Goal: Task Accomplishment & Management: Manage account settings

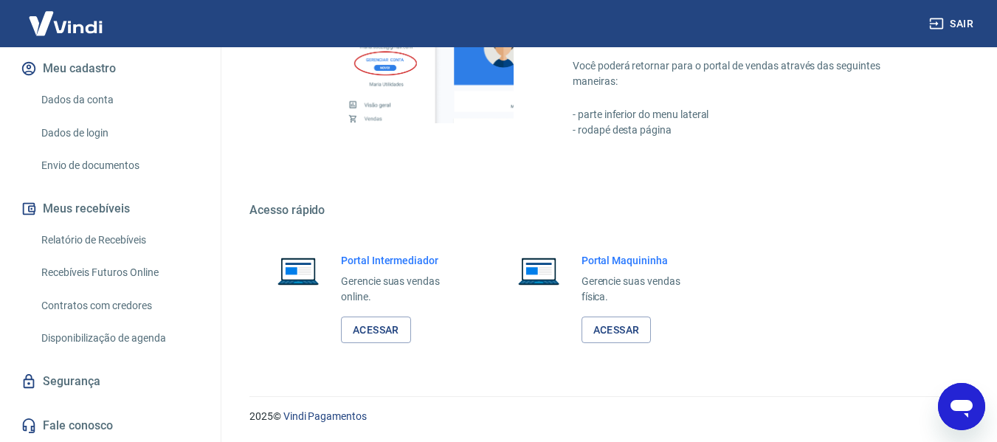
scroll to position [0, 182]
click at [962, 418] on icon "Abrir janela de mensagens" at bounding box center [961, 406] width 27 height 27
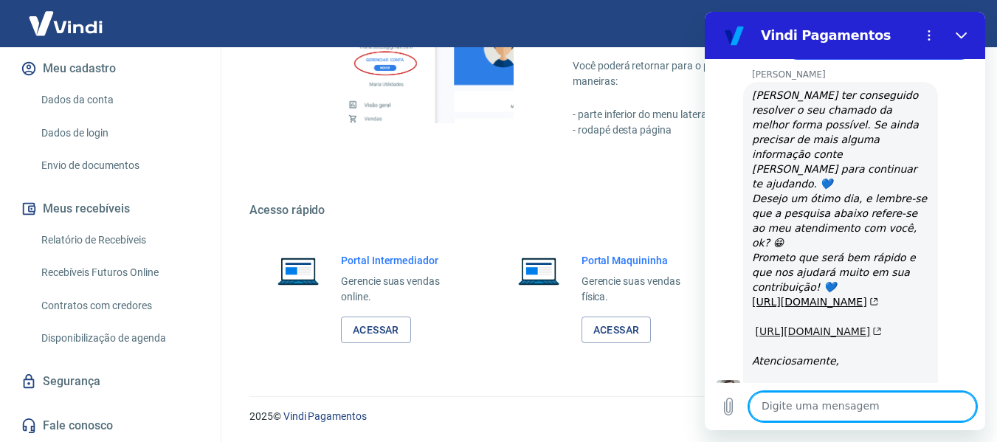
scroll to position [4358, 0]
click at [494, 170] on div "Fácil de acessar Para acessar este gerenciador, basta clicar em “Gerenciar cont…" at bounding box center [605, 35] width 712 height 276
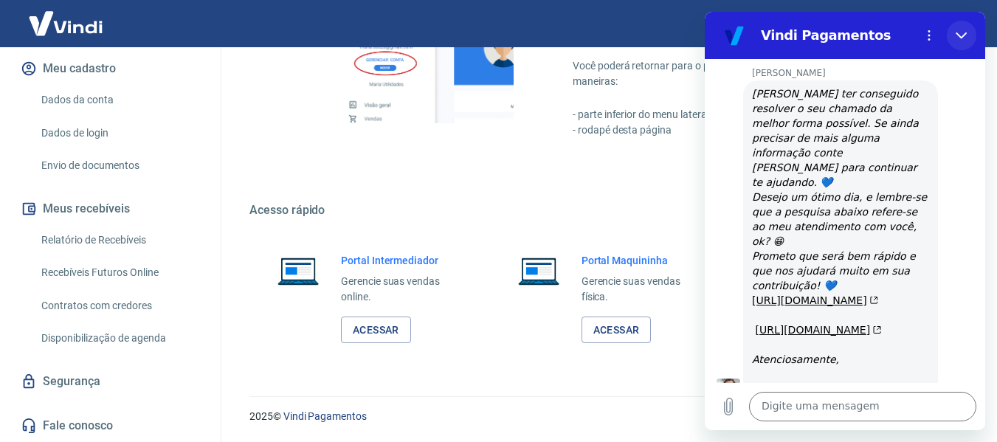
click at [959, 37] on icon "Fechar" at bounding box center [961, 36] width 12 height 12
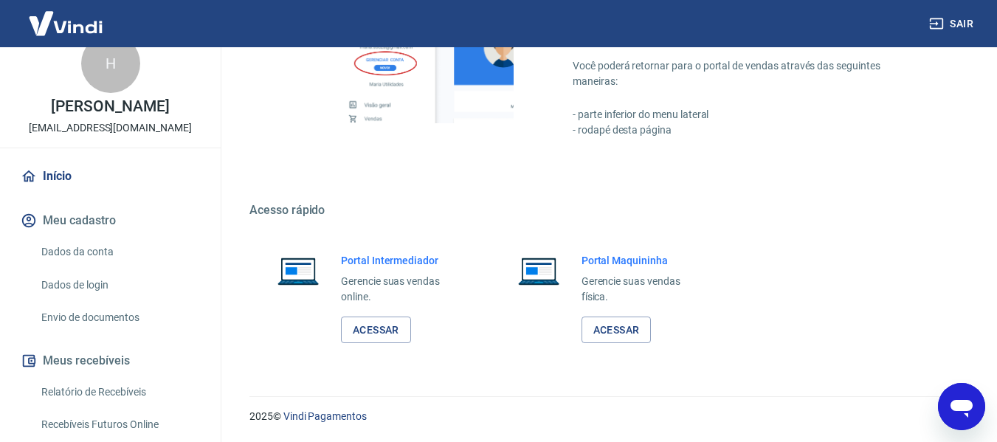
scroll to position [0, 0]
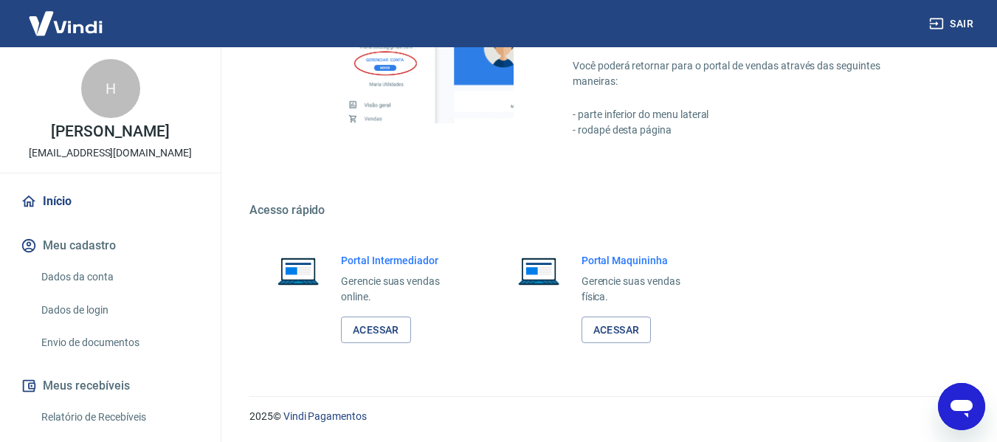
click at [948, 19] on button "Sair" at bounding box center [952, 23] width 53 height 27
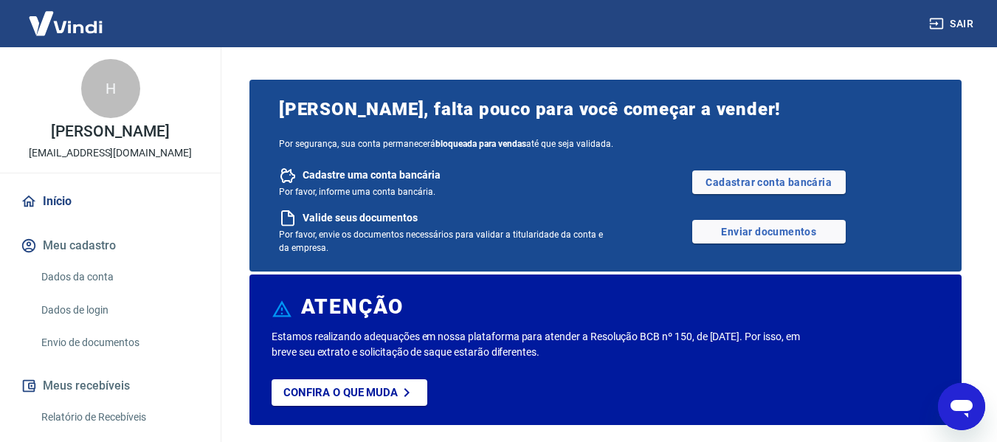
click at [965, 411] on icon "Abrir janela de mensagens" at bounding box center [961, 409] width 22 height 18
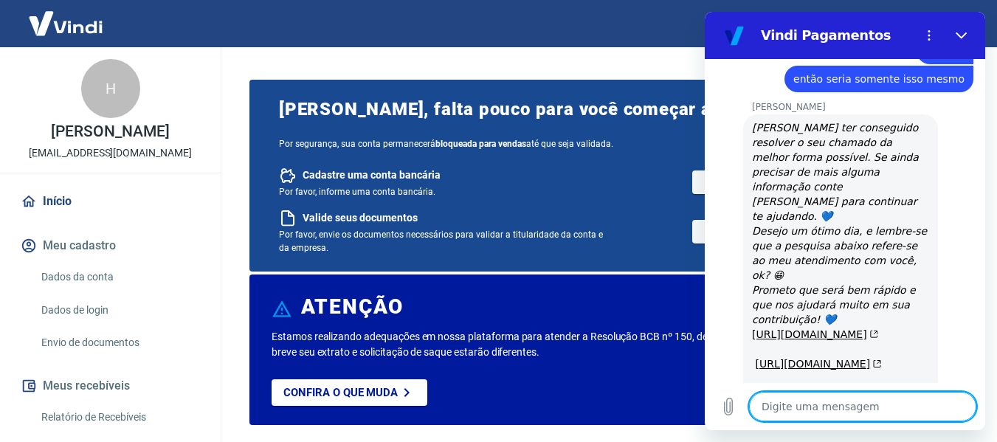
scroll to position [4358, 0]
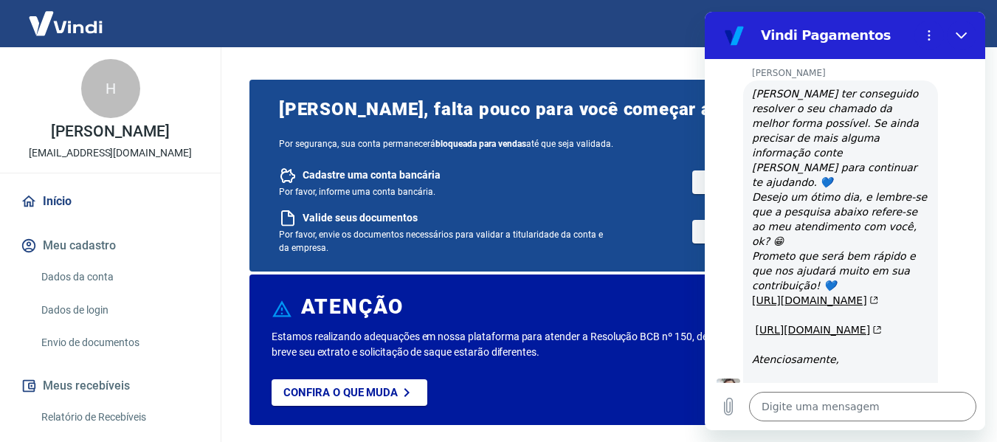
click at [542, 8] on div "Sair" at bounding box center [498, 23] width 997 height 47
click at [966, 35] on icon "Fechar" at bounding box center [961, 36] width 12 height 12
type textarea "x"
